Goal: Use online tool/utility: Use online tool/utility

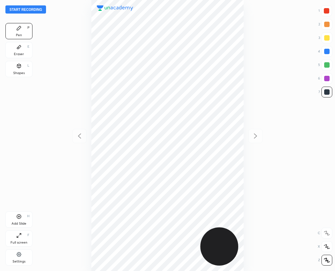
scroll to position [271, 226]
click at [25, 53] on div "Eraser E" at bounding box center [18, 50] width 27 height 16
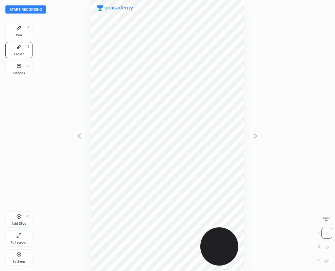
click at [17, 50] on div "Eraser E" at bounding box center [18, 50] width 27 height 16
click at [22, 32] on div "Pen P" at bounding box center [18, 31] width 27 height 16
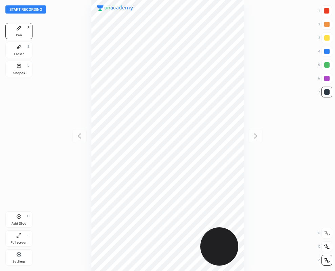
drag, startPoint x: 326, startPoint y: 9, endPoint x: 263, endPoint y: 50, distance: 74.5
click at [325, 10] on div at bounding box center [325, 10] width 5 height 5
click at [327, 77] on div at bounding box center [326, 78] width 5 height 5
click at [22, 8] on button "Start recording" at bounding box center [25, 9] width 41 height 8
click at [330, 12] on div at bounding box center [326, 10] width 11 height 11
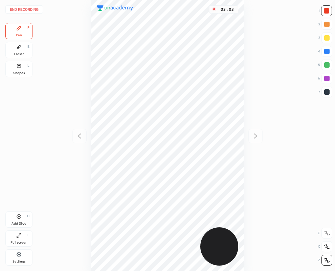
click at [29, 8] on button "End recording" at bounding box center [24, 9] width 38 height 8
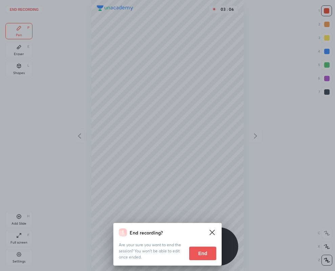
click at [196, 249] on button "End" at bounding box center [202, 253] width 27 height 14
